Goal: Task Accomplishment & Management: Complete application form

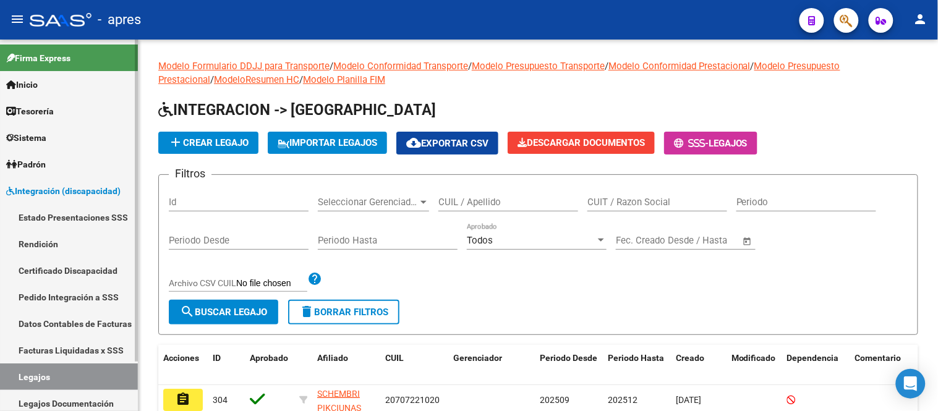
click at [75, 273] on link "Certificado Discapacidad" at bounding box center [69, 270] width 138 height 27
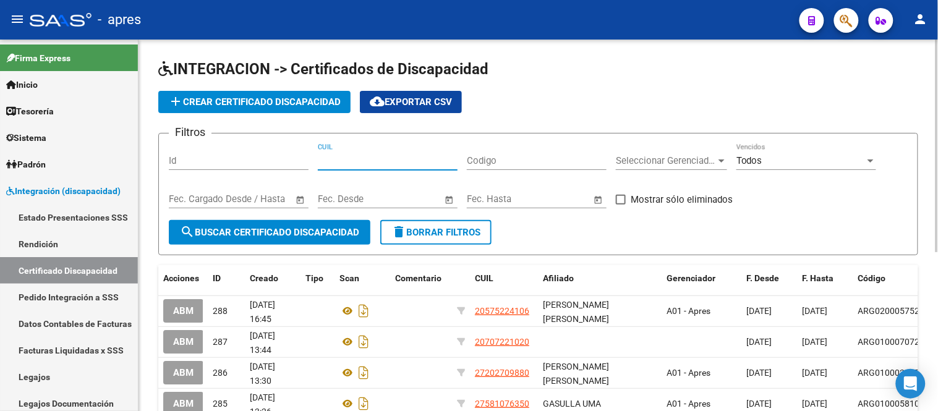
drag, startPoint x: 354, startPoint y: 157, endPoint x: 343, endPoint y: 161, distance: 11.9
click at [349, 159] on input "CUIL" at bounding box center [388, 160] width 140 height 11
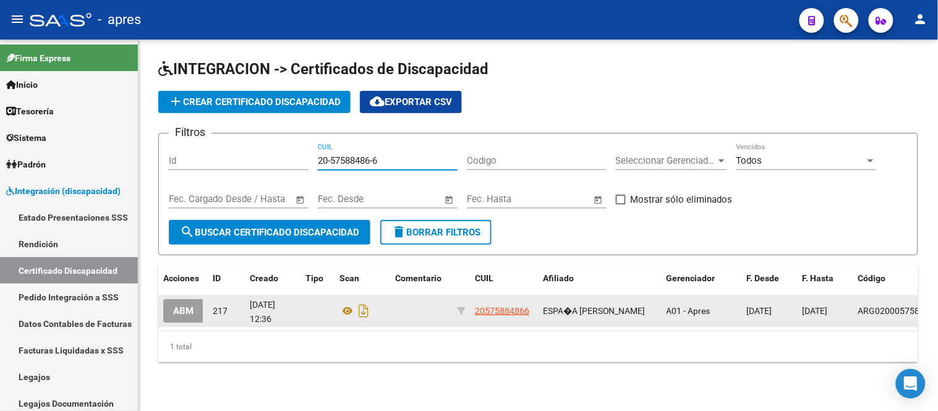
type input "20-57588486-6"
click at [190, 320] on button "ABM" at bounding box center [183, 310] width 40 height 23
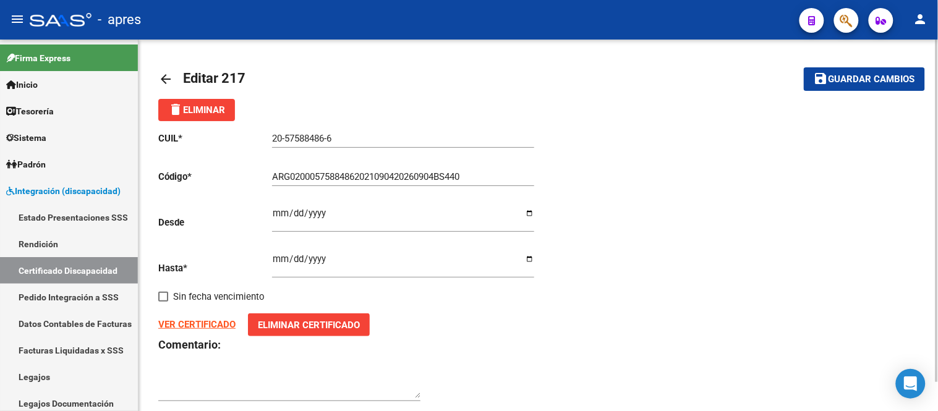
click at [200, 324] on strong "VER CERTIFICADO" at bounding box center [196, 324] width 77 height 11
click at [365, 258] on input "[DATE]" at bounding box center [403, 264] width 262 height 20
click at [345, 260] on input "[DATE]" at bounding box center [403, 264] width 262 height 20
click at [342, 255] on input "[DATE]" at bounding box center [403, 264] width 262 height 20
click at [339, 261] on input "[DATE]" at bounding box center [403, 264] width 262 height 20
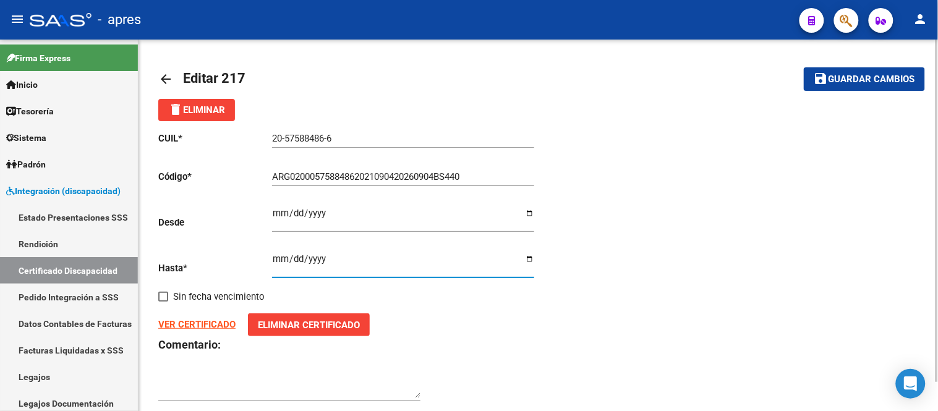
click at [333, 261] on input "[DATE]" at bounding box center [403, 264] width 262 height 20
click at [325, 260] on input "[DATE]" at bounding box center [403, 264] width 262 height 20
click at [325, 261] on input "[DATE]" at bounding box center [403, 264] width 262 height 20
drag, startPoint x: 325, startPoint y: 261, endPoint x: 314, endPoint y: 260, distance: 10.5
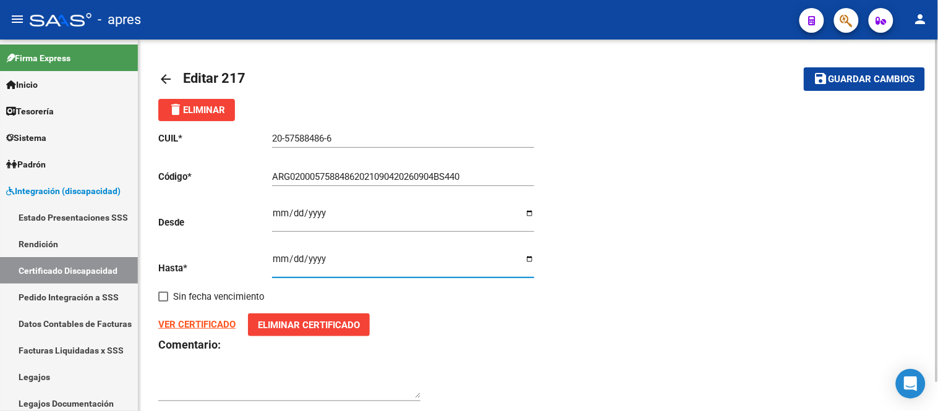
click at [322, 261] on input "[DATE]" at bounding box center [403, 264] width 262 height 20
click at [314, 260] on input "[DATE]" at bounding box center [403, 264] width 262 height 20
click at [331, 258] on input "[DATE]" at bounding box center [403, 264] width 262 height 20
click at [312, 263] on input "[DATE]" at bounding box center [403, 264] width 262 height 20
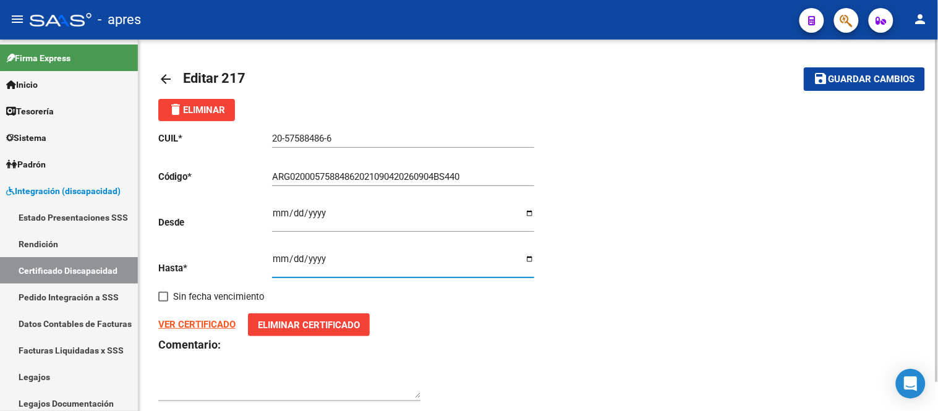
click at [319, 260] on input "[DATE]" at bounding box center [403, 264] width 262 height 20
click at [335, 271] on input "[DATE]" at bounding box center [403, 264] width 262 height 20
click at [320, 260] on input "[DATE]" at bounding box center [403, 264] width 262 height 20
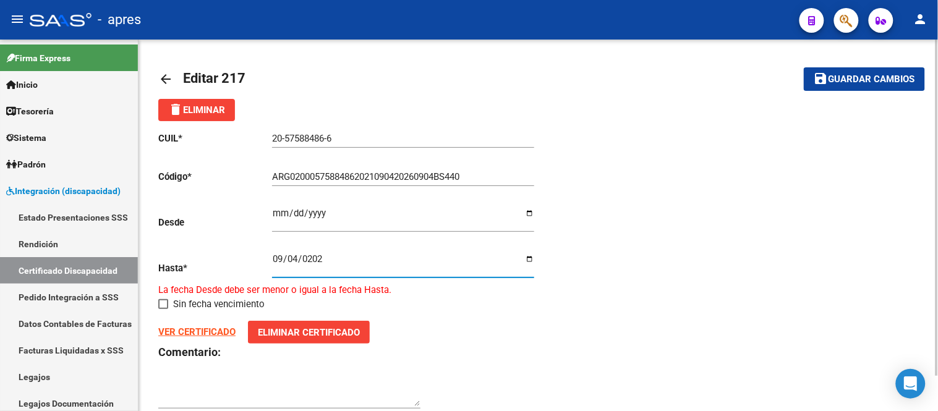
type input "[DATE]"
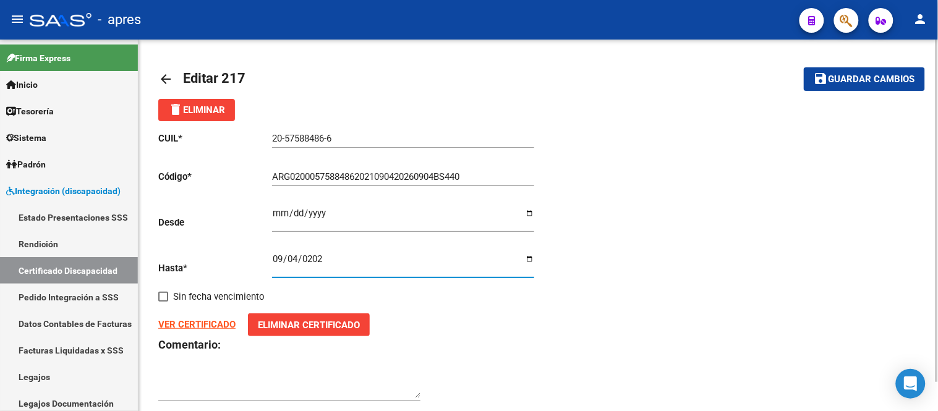
click at [336, 274] on input "[DATE]" at bounding box center [403, 264] width 262 height 20
click at [440, 283] on div "[DATE] Ingresar fec. Hasta" at bounding box center [403, 267] width 262 height 46
click at [896, 74] on span "Guardar cambios" at bounding box center [871, 79] width 87 height 11
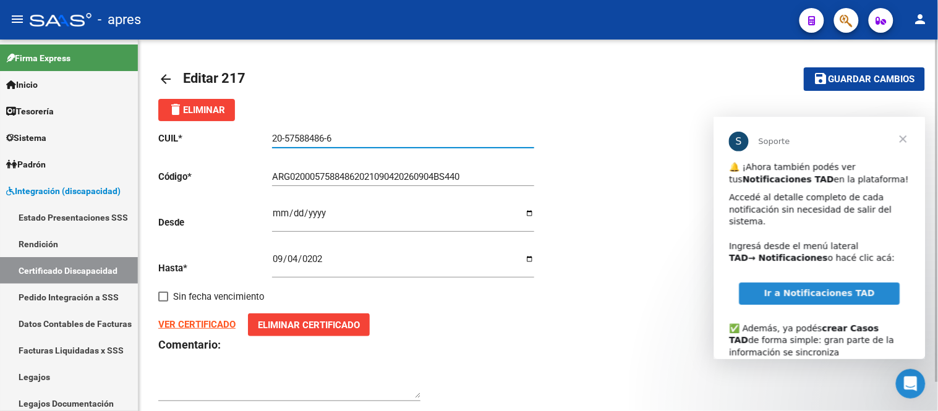
drag, startPoint x: 273, startPoint y: 138, endPoint x: 342, endPoint y: 140, distance: 69.9
click at [342, 140] on input "20-57588486-6" at bounding box center [403, 138] width 262 height 11
